Goal: Transaction & Acquisition: Purchase product/service

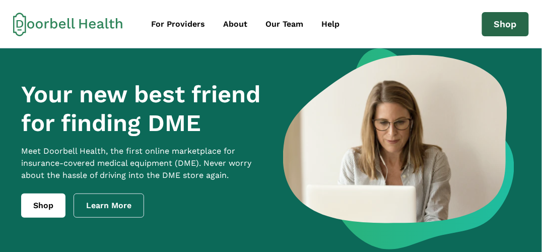
click at [497, 27] on link "Shop" at bounding box center [505, 24] width 47 height 24
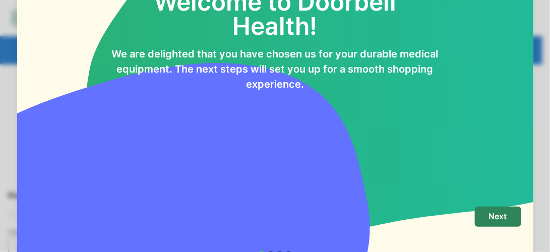
scroll to position [50, 0]
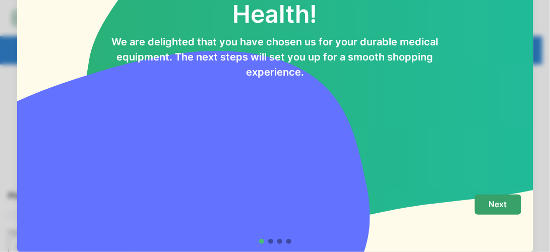
click at [490, 204] on p "Next" at bounding box center [498, 205] width 18 height 10
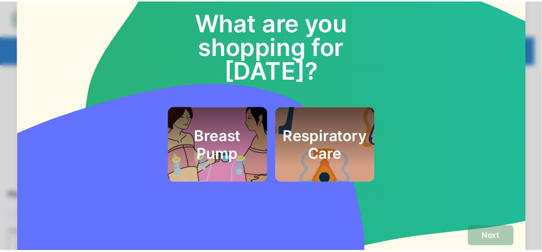
scroll to position [0, 0]
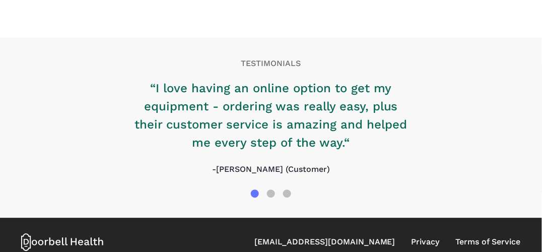
scroll to position [1231, 0]
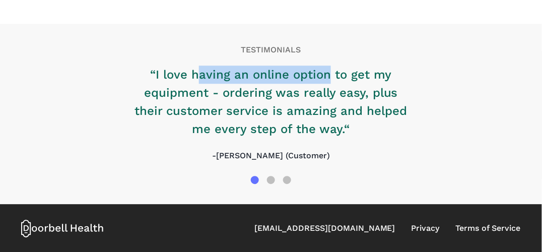
drag, startPoint x: 207, startPoint y: 75, endPoint x: 330, endPoint y: 83, distance: 123.8
click at [330, 82] on p "“I love having an online option to get my equipment - ordering was really easy,…" at bounding box center [271, 102] width 282 height 73
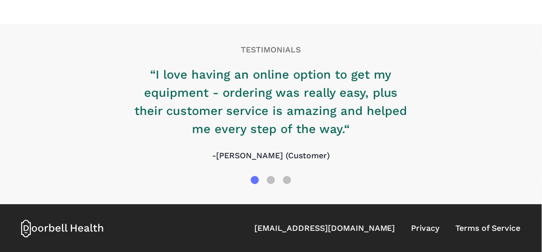
click at [332, 94] on p "“I love having an online option to get my equipment - ordering was really easy,…" at bounding box center [271, 102] width 282 height 73
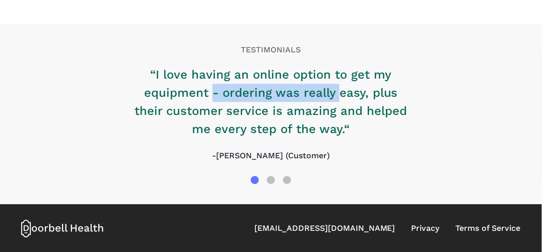
drag, startPoint x: 223, startPoint y: 92, endPoint x: 342, endPoint y: 93, distance: 118.5
click at [342, 93] on p "“I love having an online option to get my equipment - ordering was really easy,…" at bounding box center [271, 102] width 282 height 73
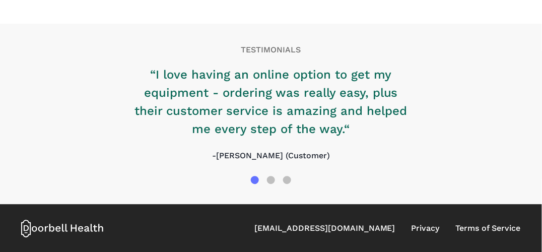
click at [346, 101] on p "“I love having an online option to get my equipment - ordering was really easy,…" at bounding box center [271, 102] width 282 height 73
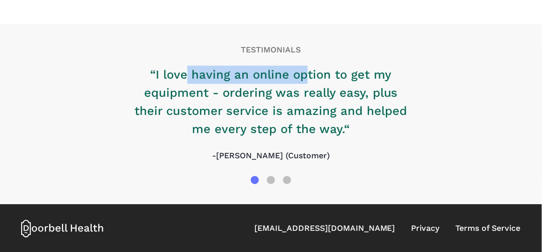
drag, startPoint x: 260, startPoint y: 73, endPoint x: 305, endPoint y: 73, distance: 45.4
click at [305, 73] on p "“I love having an online option to get my equipment - ordering was really easy,…" at bounding box center [271, 102] width 282 height 73
click at [305, 83] on p "“I love having an online option to get my equipment - ordering was really easy,…" at bounding box center [271, 102] width 282 height 73
drag, startPoint x: 198, startPoint y: 69, endPoint x: 329, endPoint y: 68, distance: 131.6
click at [329, 68] on p "“I love having an online option to get my equipment - ordering was really easy,…" at bounding box center [271, 102] width 282 height 73
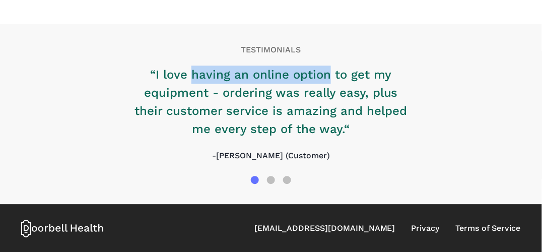
click at [329, 78] on p "“I love having an online option to get my equipment - ordering was really easy,…" at bounding box center [271, 102] width 282 height 73
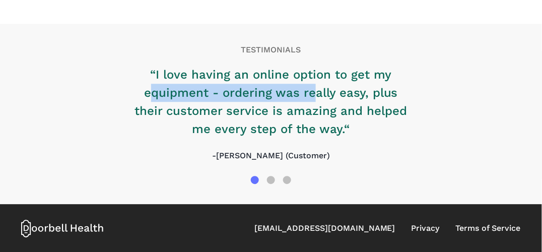
drag, startPoint x: 152, startPoint y: 91, endPoint x: 332, endPoint y: 106, distance: 180.6
click at [318, 98] on p "“I love having an online option to get my equipment - ordering was really easy,…" at bounding box center [271, 102] width 282 height 73
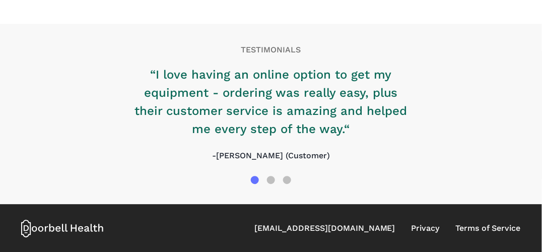
click at [338, 107] on p "“I love having an online option to get my equipment - ordering was really easy,…" at bounding box center [271, 102] width 282 height 73
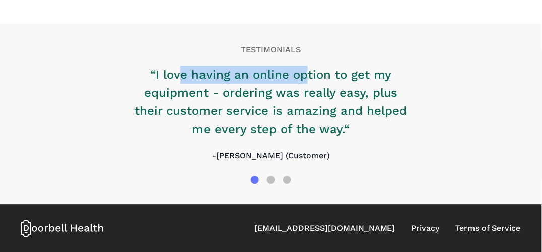
drag, startPoint x: 183, startPoint y: 72, endPoint x: 306, endPoint y: 77, distance: 123.6
click at [306, 77] on p "“I love having an online option to get my equipment - ordering was really easy,…" at bounding box center [271, 102] width 282 height 73
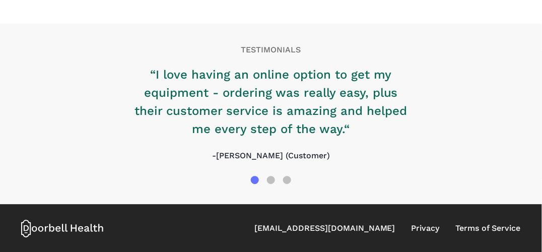
click at [297, 95] on p "“I love having an online option to get my equipment - ordering was really easy,…" at bounding box center [271, 102] width 282 height 73
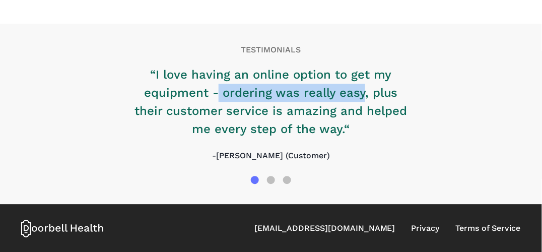
drag, startPoint x: 261, startPoint y: 93, endPoint x: 366, endPoint y: 97, distance: 105.4
click at [366, 97] on p "“I love having an online option to get my equipment - ordering was really easy,…" at bounding box center [271, 102] width 282 height 73
